Goal: Task Accomplishment & Management: Use online tool/utility

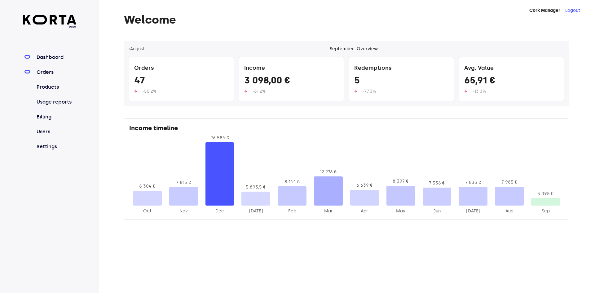
click at [49, 73] on link "Orders" at bounding box center [55, 72] width 41 height 7
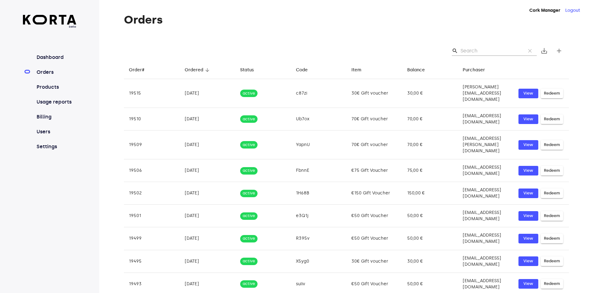
click at [503, 49] on input "Search" at bounding box center [491, 51] width 60 height 10
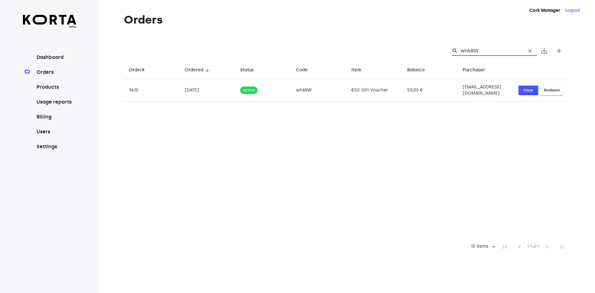
drag, startPoint x: 489, startPoint y: 50, endPoint x: 350, endPoint y: 21, distance: 141.9
click at [350, 21] on div "Orders search whkBW clear save_alt add Order# arrow_downward Ordered arrow_down…" at bounding box center [337, 134] width 476 height 241
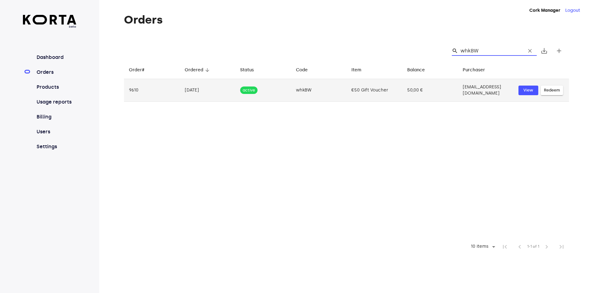
type input "whkBW"
click at [554, 91] on span "Redeem" at bounding box center [552, 90] width 16 height 7
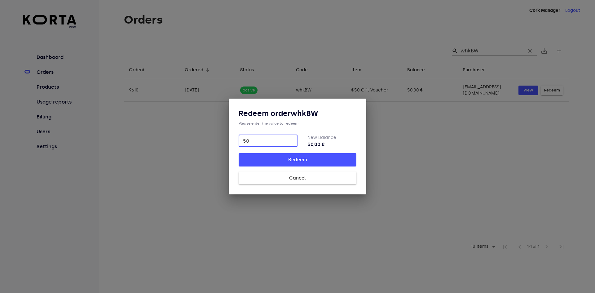
type input "50"
click at [239, 153] on button "Redeem" at bounding box center [298, 159] width 118 height 13
